Goal: Find specific page/section: Find specific page/section

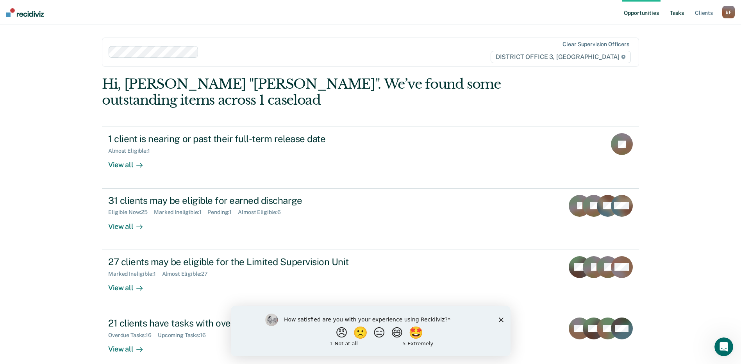
click at [680, 13] on link "Tasks" at bounding box center [676, 12] width 17 height 25
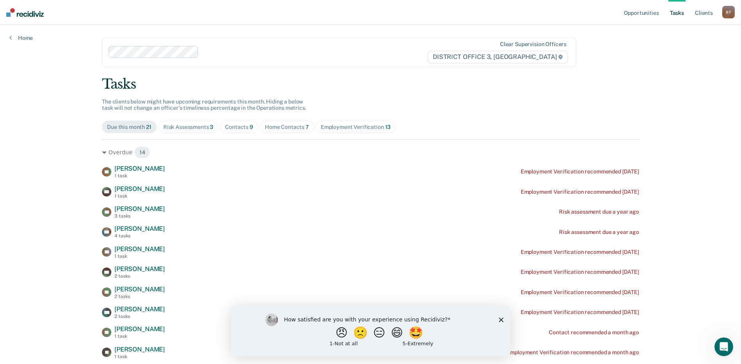
click at [195, 122] on span "Risk Assessments 3" at bounding box center [188, 127] width 61 height 12
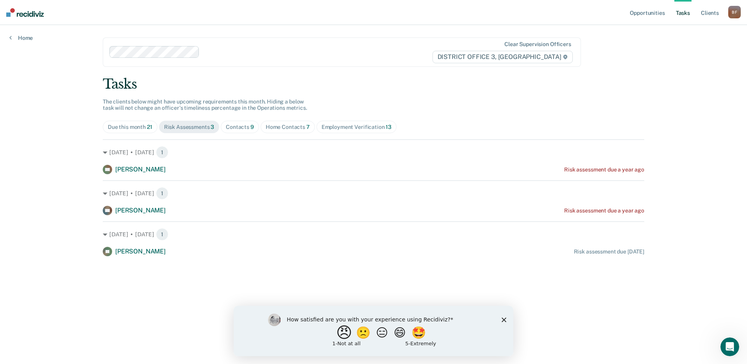
click at [337, 335] on button "😠" at bounding box center [345, 333] width 18 height 16
click at [502, 322] on icon "Close survey" at bounding box center [503, 323] width 5 height 5
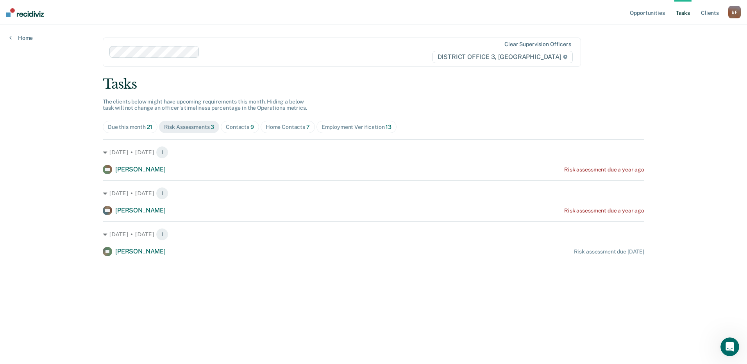
click at [237, 127] on div "Contacts 9" at bounding box center [240, 127] width 28 height 7
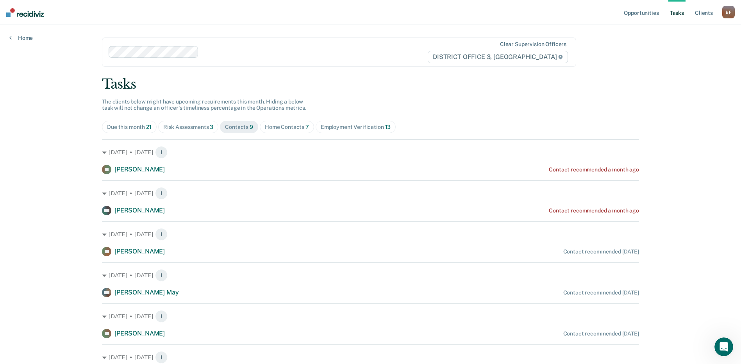
click at [290, 126] on div "Home Contacts 7" at bounding box center [287, 127] width 44 height 7
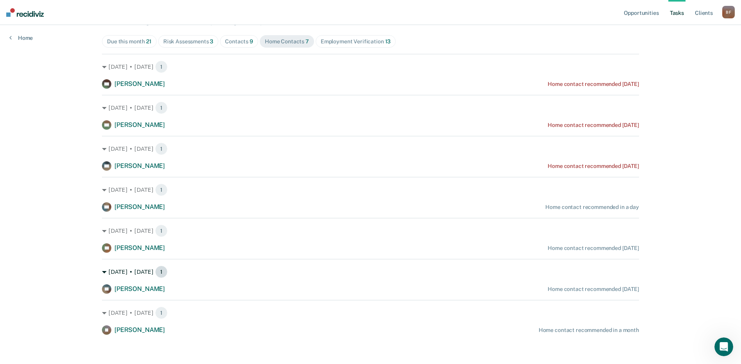
scroll to position [87, 0]
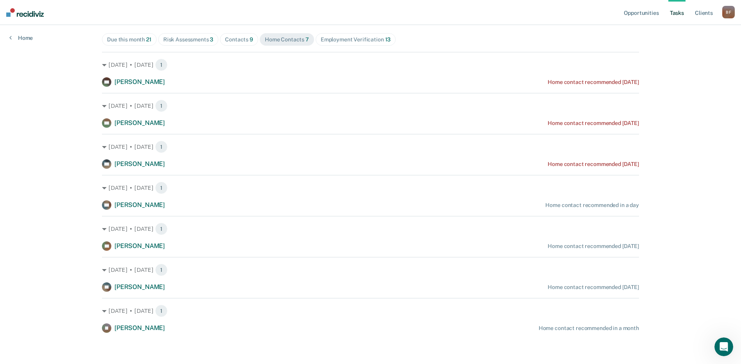
click at [244, 42] on div "Contacts 9" at bounding box center [239, 39] width 28 height 7
